Goal: Check status: Check status

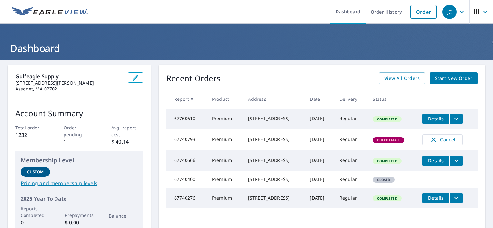
scroll to position [32, 0]
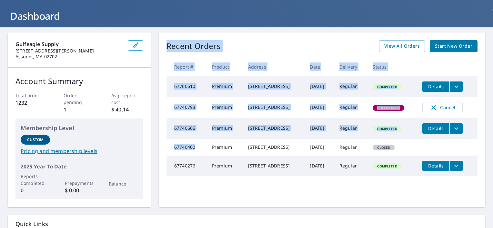
drag, startPoint x: 193, startPoint y: 158, endPoint x: 159, endPoint y: 157, distance: 34.2
click at [159, 157] on div "Recent Orders View All Orders Start New Order Report # Product Address Date Del…" at bounding box center [322, 120] width 326 height 175
click at [171, 156] on td "67740400" at bounding box center [186, 147] width 40 height 17
click at [196, 156] on td "67740400" at bounding box center [186, 147] width 40 height 17
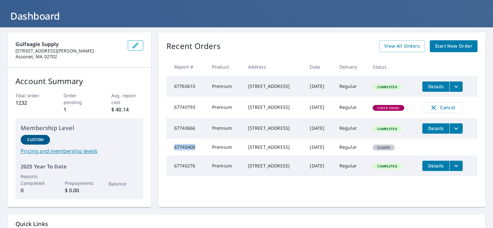
drag, startPoint x: 194, startPoint y: 159, endPoint x: 173, endPoint y: 159, distance: 21.0
click at [173, 156] on td "67740400" at bounding box center [186, 147] width 40 height 17
drag, startPoint x: 179, startPoint y: 158, endPoint x: 175, endPoint y: 156, distance: 4.6
copy td "67740400"
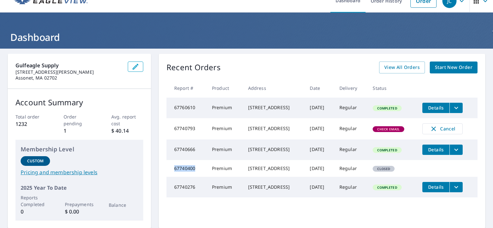
scroll to position [0, 0]
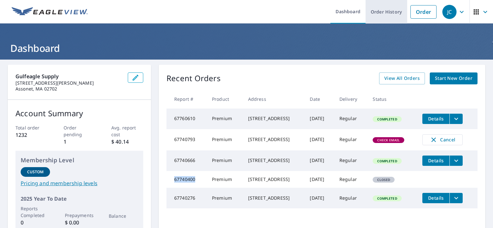
click at [379, 10] on link "Order History" at bounding box center [387, 12] width 42 height 24
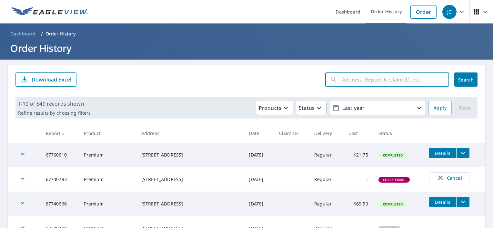
paste input "67740400"
type input "67740400"
click at [463, 79] on span "Search" at bounding box center [465, 80] width 13 height 6
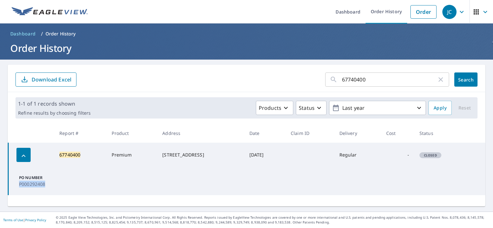
drag, startPoint x: 46, startPoint y: 185, endPoint x: 14, endPoint y: 187, distance: 32.4
click at [14, 187] on td "PO Number P000292408" at bounding box center [246, 181] width 477 height 28
copy p "P000292408"
click at [384, 15] on link "Order History" at bounding box center [387, 12] width 42 height 24
click at [375, 10] on link "Order History" at bounding box center [387, 12] width 42 height 24
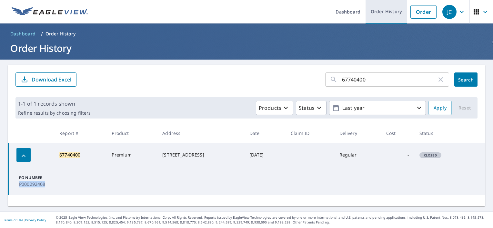
click at [375, 10] on link "Order History" at bounding box center [387, 12] width 42 height 24
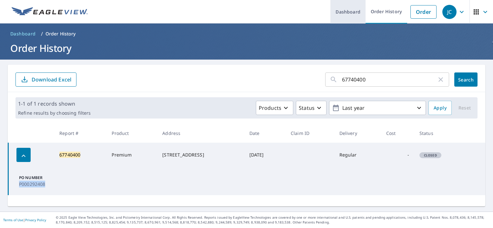
click at [348, 14] on link "Dashboard" at bounding box center [347, 12] width 35 height 24
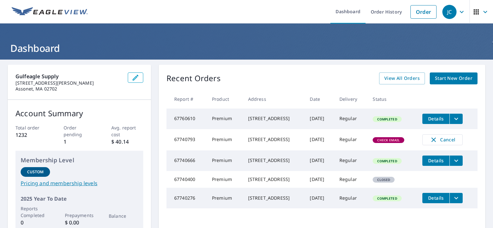
click at [388, 143] on span "Check Email" at bounding box center [388, 140] width 30 height 5
